Goal: Complete application form

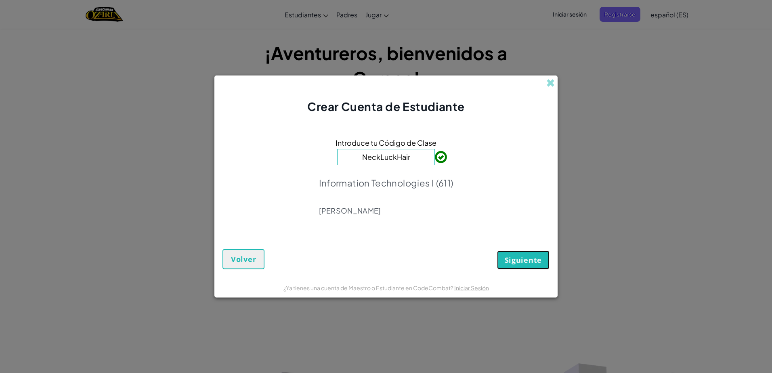
click at [523, 256] on span "Siguiente" at bounding box center [523, 260] width 37 height 10
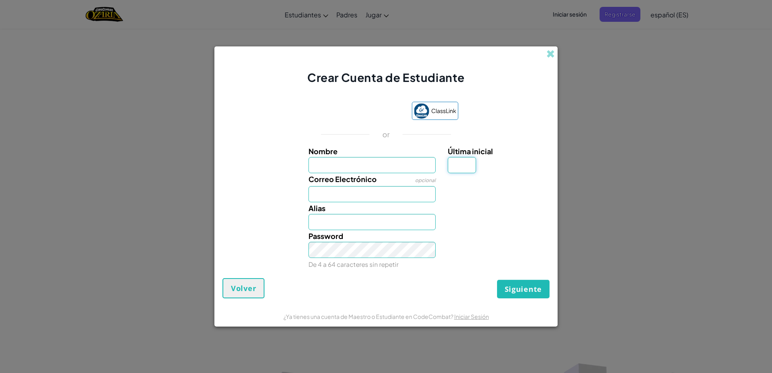
click at [457, 172] on input "Última inicial" at bounding box center [462, 165] width 28 height 16
type input "A"
type input "[PERSON_NAME]"
type input "[EMAIL_ADDRESS][DOMAIN_NAME]"
type input "[PERSON_NAME]"
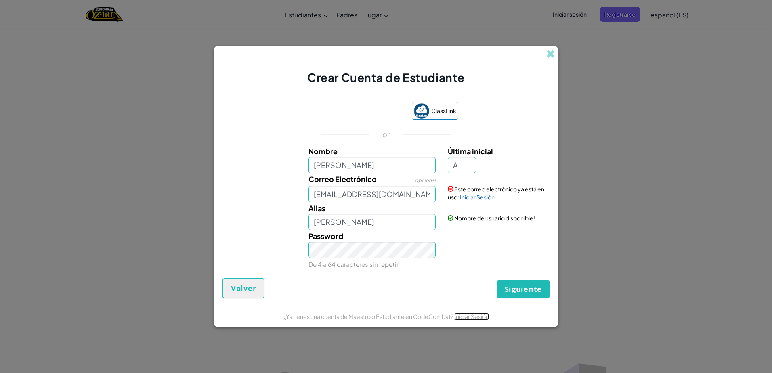
click at [483, 318] on link "Iniciar Sesión" at bounding box center [471, 316] width 35 height 7
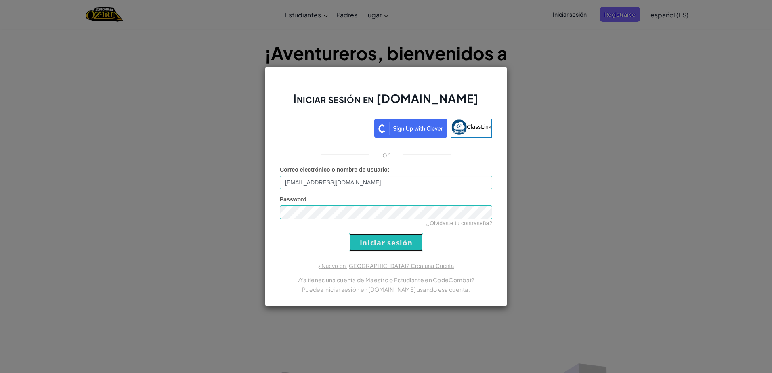
click at [375, 235] on input "Iniciar sesión" at bounding box center [385, 242] width 73 height 18
